Goal: Information Seeking & Learning: Check status

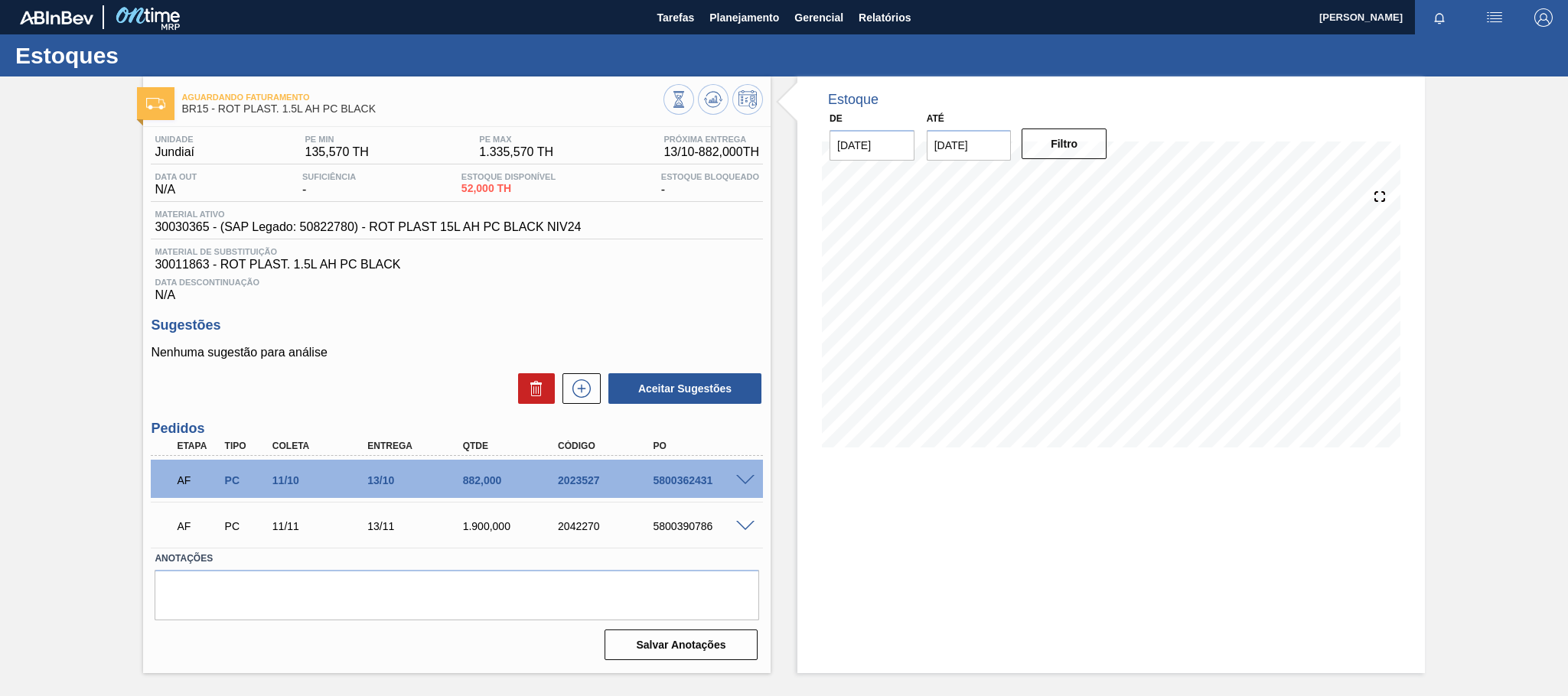
click at [747, 480] on span at bounding box center [746, 481] width 18 height 12
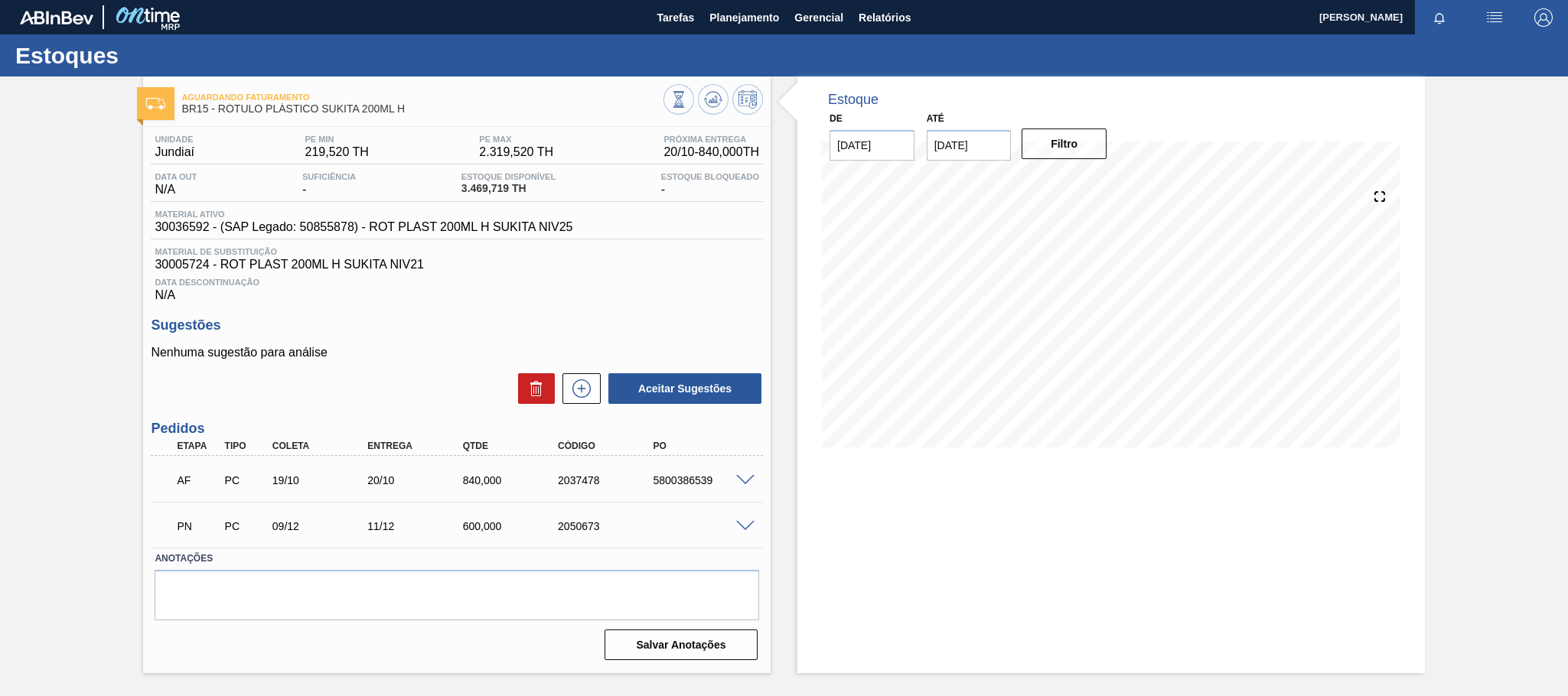
click at [736, 479] on div at bounding box center [747, 479] width 30 height 12
click at [740, 483] on span at bounding box center [746, 481] width 18 height 12
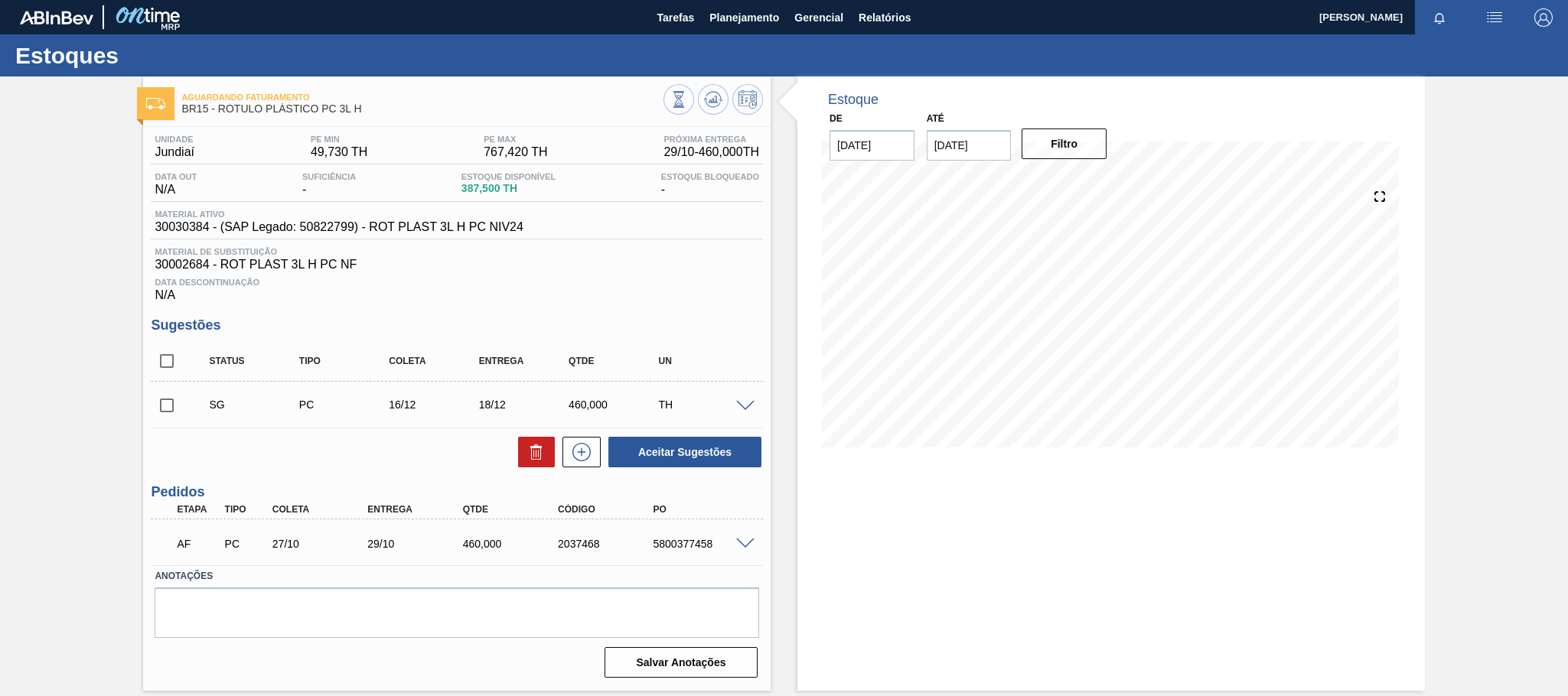
click at [742, 547] on span at bounding box center [746, 545] width 18 height 12
